Goal: Task Accomplishment & Management: Use online tool/utility

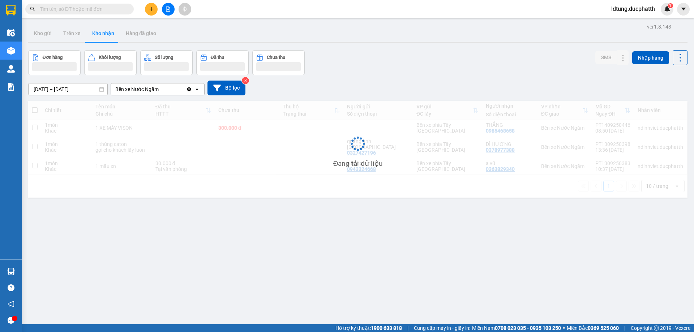
click at [166, 12] on button at bounding box center [168, 9] width 13 height 13
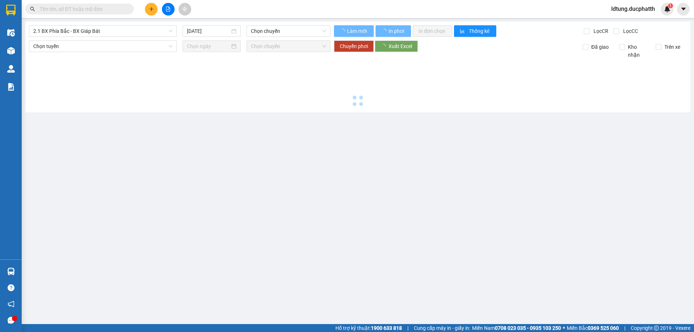
type input "[DATE]"
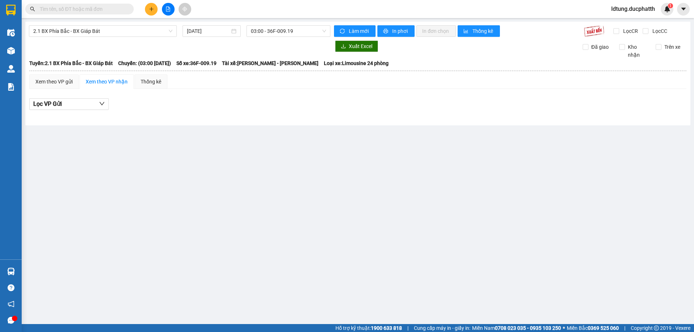
click at [155, 36] on span "2.1 BX Phía Bắc - BX Giáp Bát" at bounding box center [102, 31] width 139 height 11
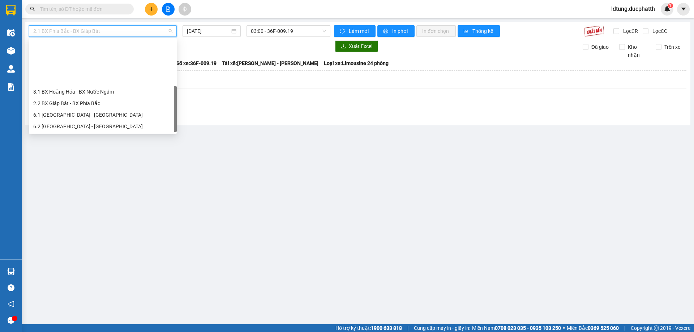
scroll to position [58, 0]
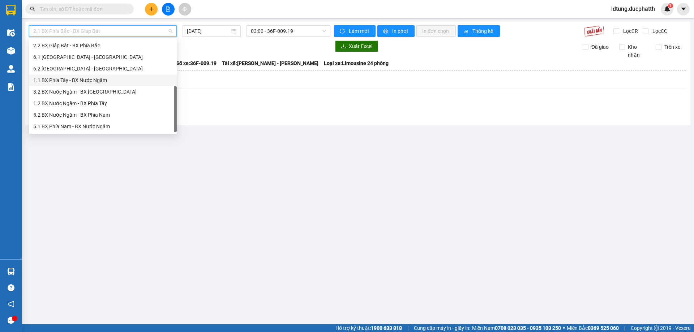
click at [93, 77] on div "1.1 BX Phía Tây - BX Nước Ngầm" at bounding box center [102, 80] width 139 height 8
type input "[DATE]"
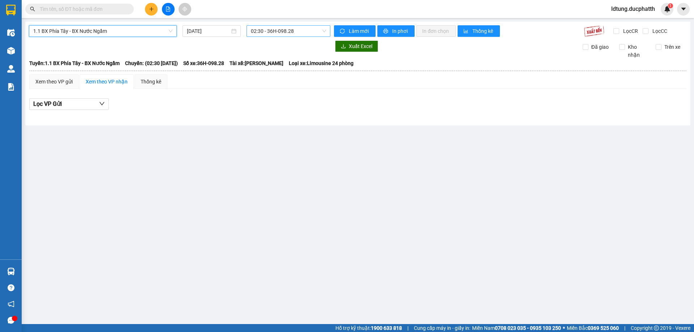
click at [293, 28] on span "02:30 - 36H-098.28" at bounding box center [288, 31] width 75 height 11
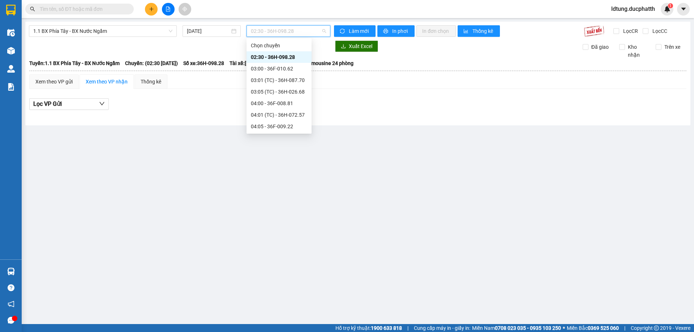
click at [367, 88] on div "Xem theo VP gửi Xem theo VP nhận Thống kê" at bounding box center [357, 81] width 657 height 14
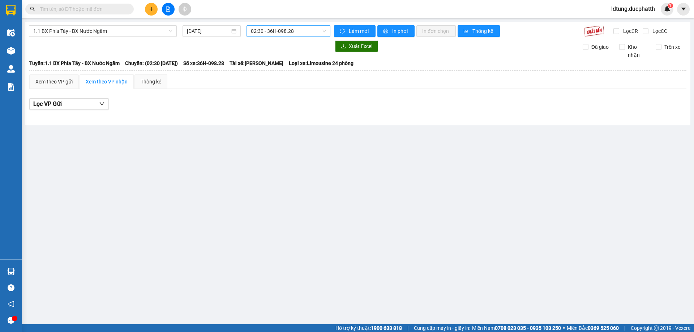
click at [303, 31] on span "02:30 - 36H-098.28" at bounding box center [288, 31] width 75 height 11
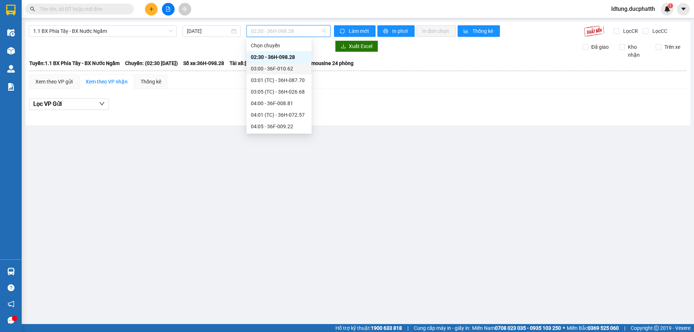
click at [281, 65] on div "03:00 - 36F-010.62" at bounding box center [279, 69] width 56 height 8
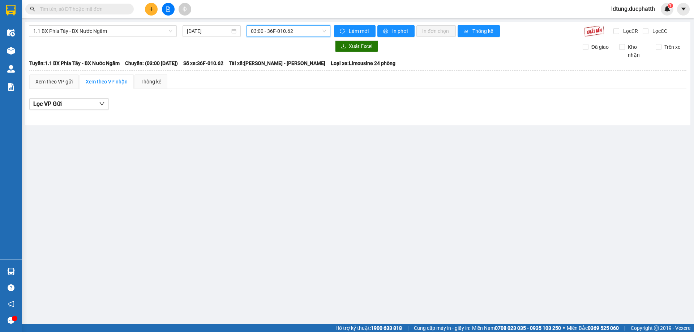
click at [295, 37] on div "1.1 BX Phía Tây - BX Nước Ngầm [DATE] 03:00 03:00 - 36F-010.62 Làm mới In phơi …" at bounding box center [357, 74] width 665 height 104
click at [297, 35] on span "03:00 - 36F-010.62" at bounding box center [288, 31] width 75 height 11
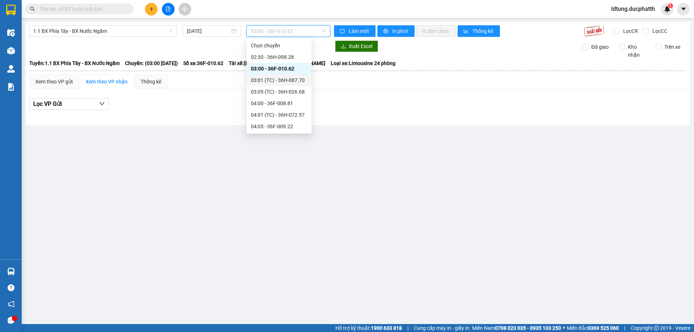
click at [293, 78] on div "03:01 (TC) - 36H-087.70" at bounding box center [279, 80] width 56 height 8
click at [298, 31] on span "03:01 (TC) - 36H-087.70" at bounding box center [288, 31] width 75 height 11
click at [285, 92] on div "03:05 (TC) - 36H-026.68" at bounding box center [279, 92] width 56 height 8
